Goal: Information Seeking & Learning: Learn about a topic

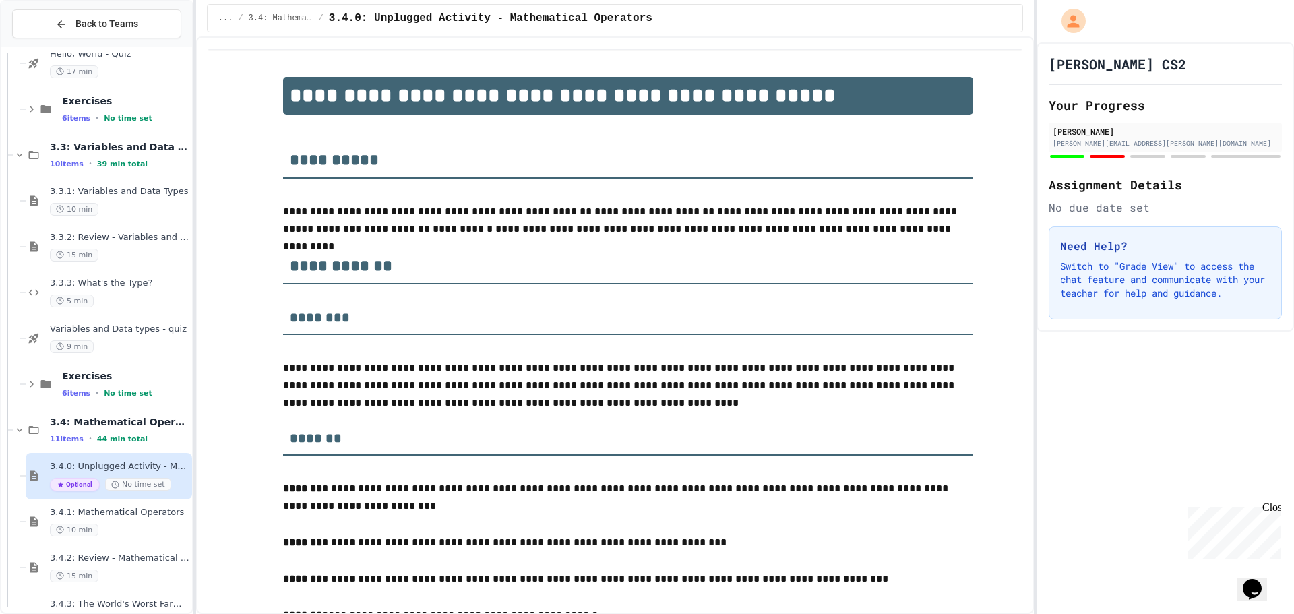
scroll to position [1551, 0]
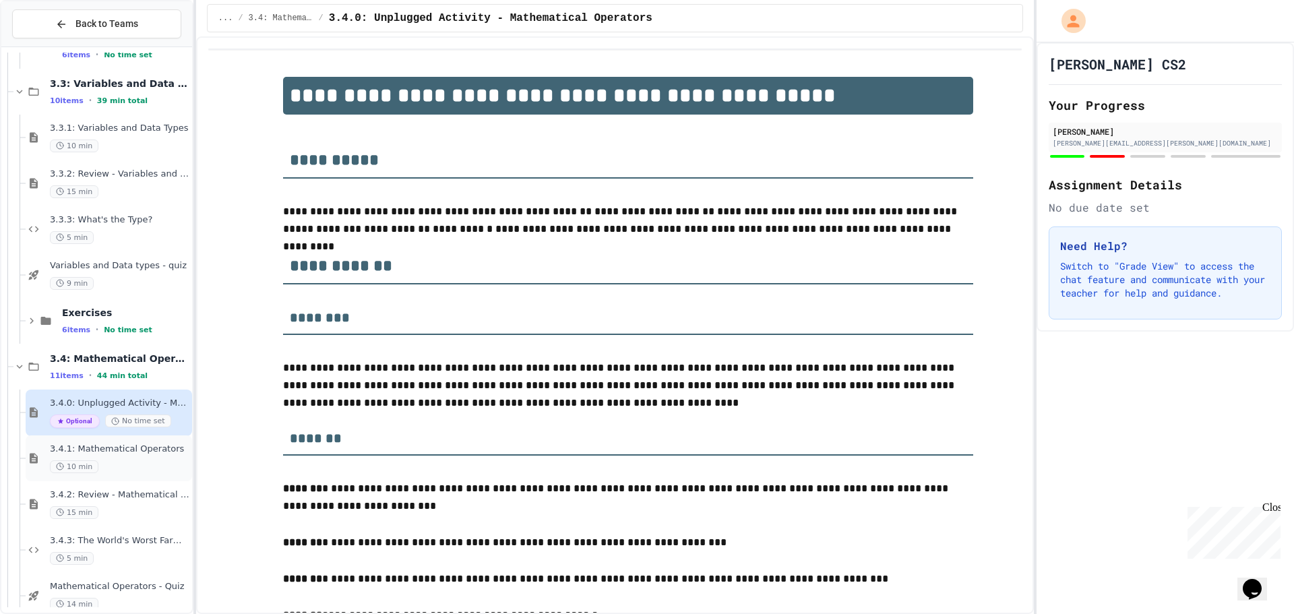
click at [116, 453] on span "3.4.1: Mathematical Operators" at bounding box center [120, 449] width 140 height 11
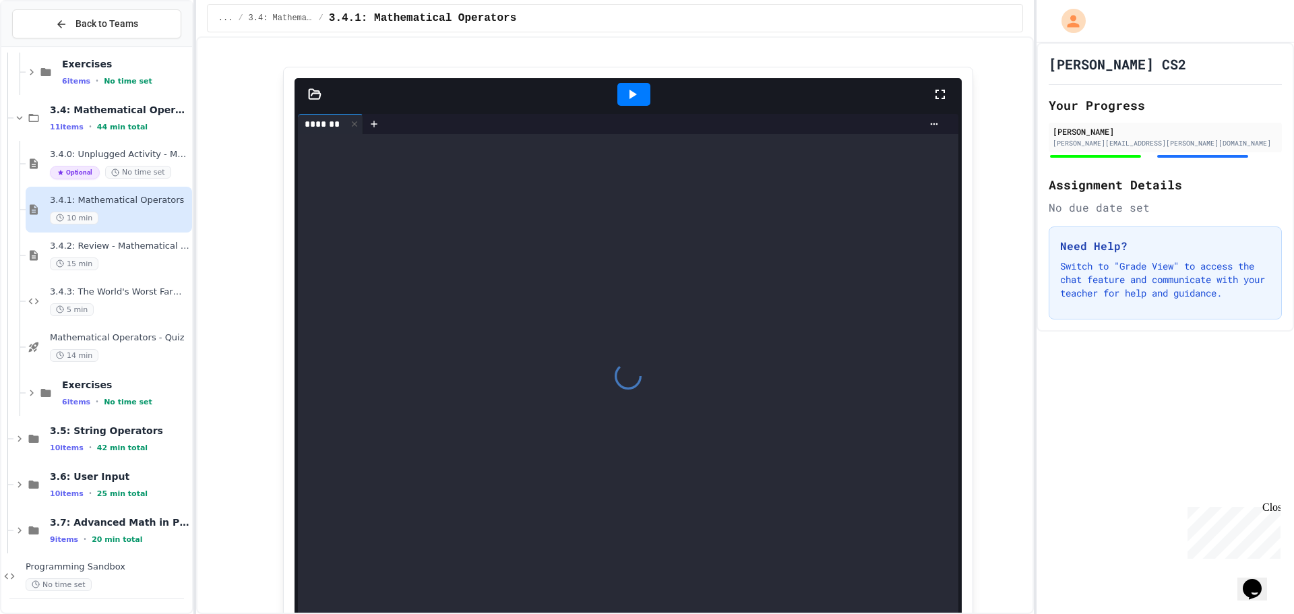
scroll to position [6742, 0]
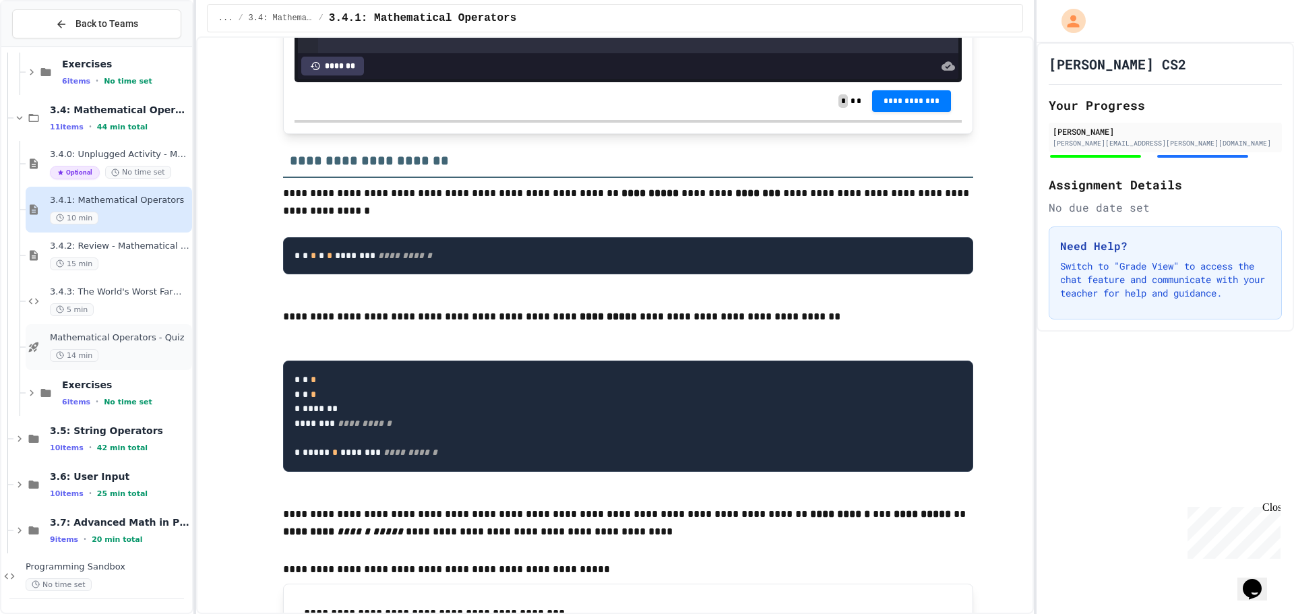
click at [113, 357] on div "14 min" at bounding box center [120, 355] width 140 height 13
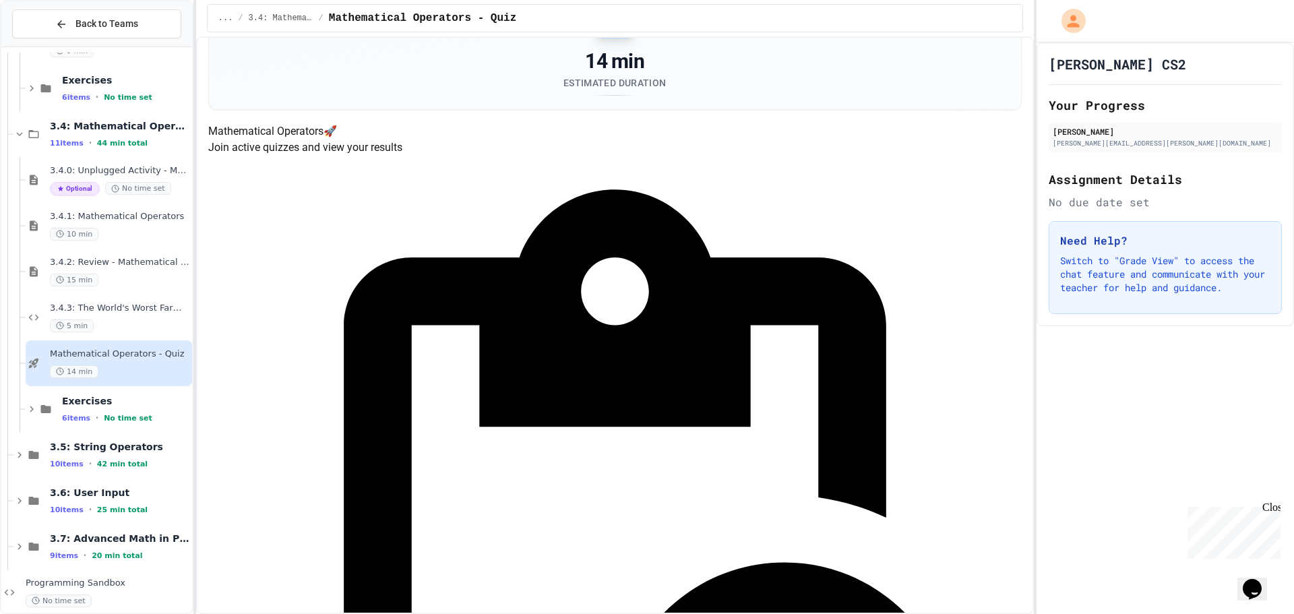
scroll to position [135, 0]
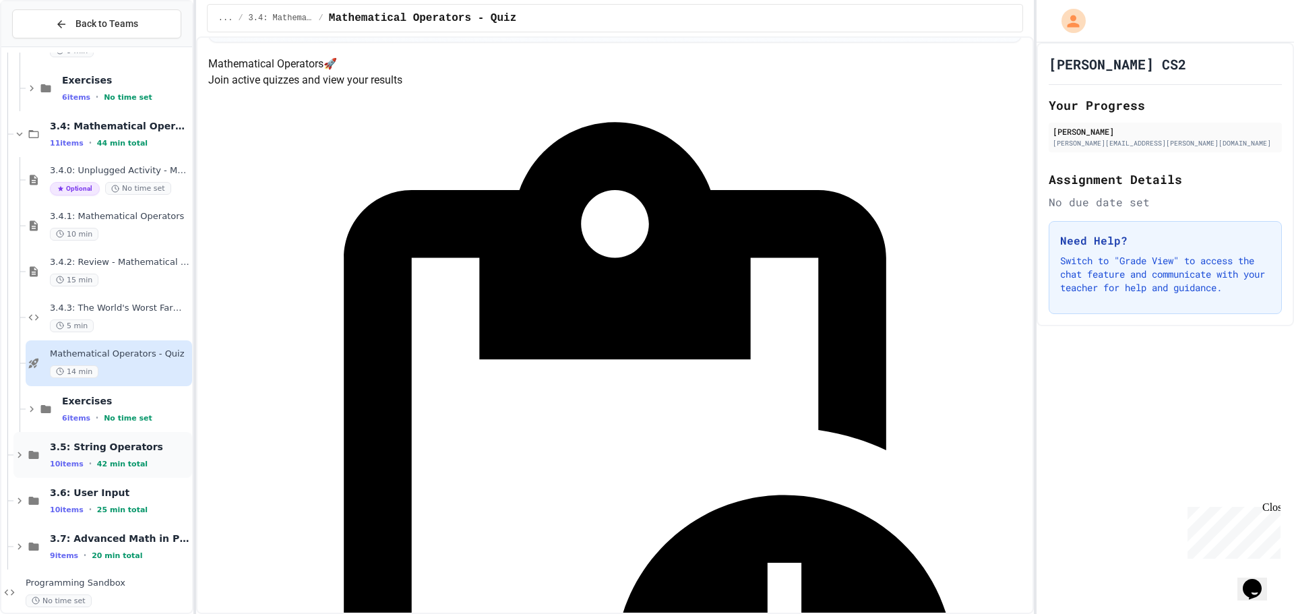
click at [133, 450] on span "3.5: String Operators" at bounding box center [120, 447] width 140 height 12
click at [103, 499] on div "3.5.1: String Operators 10 min" at bounding box center [120, 501] width 140 height 30
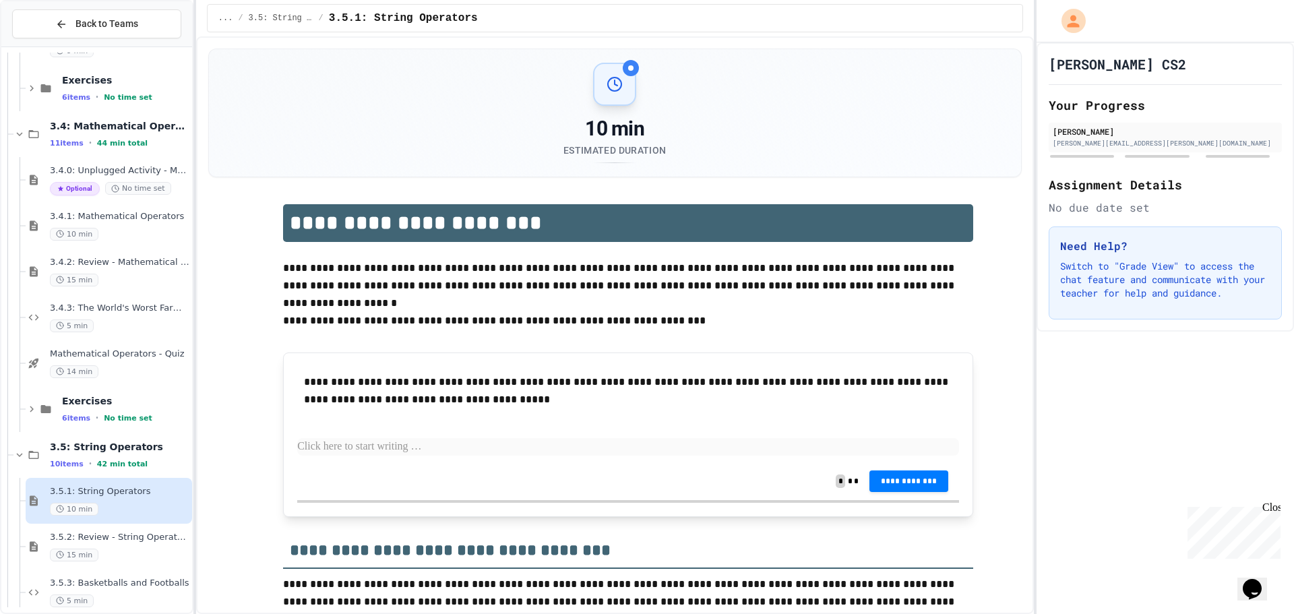
click at [336, 439] on p at bounding box center [628, 447] width 662 height 18
